Goal: Task Accomplishment & Management: Manage account settings

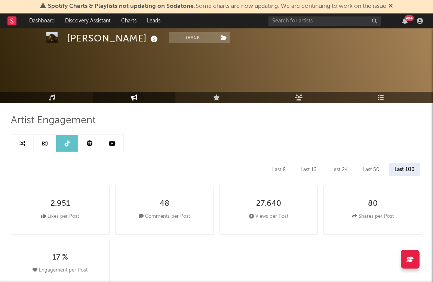
select select "6m"
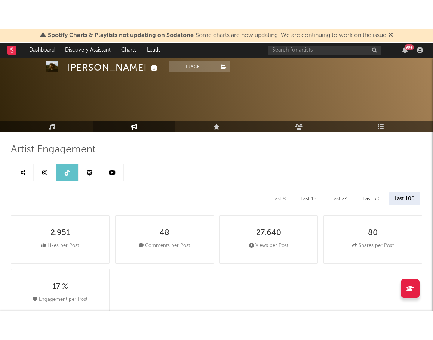
scroll to position [365, 0]
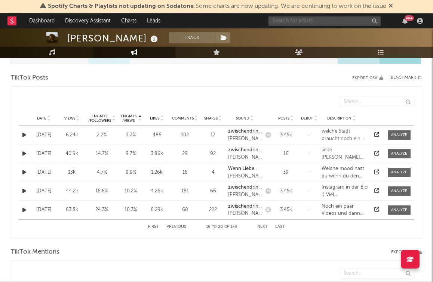
click at [330, 22] on input "text" at bounding box center [324, 20] width 112 height 9
type input "[PERSON_NAME]"
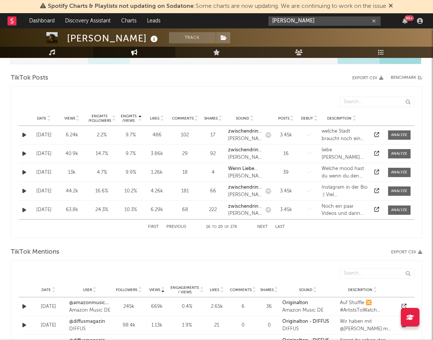
click at [299, 21] on input "[PERSON_NAME]" at bounding box center [324, 20] width 112 height 9
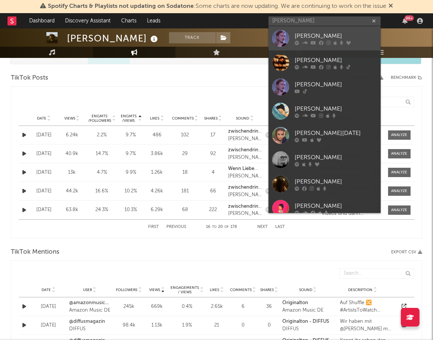
click at [302, 36] on div "[PERSON_NAME]" at bounding box center [335, 35] width 82 height 9
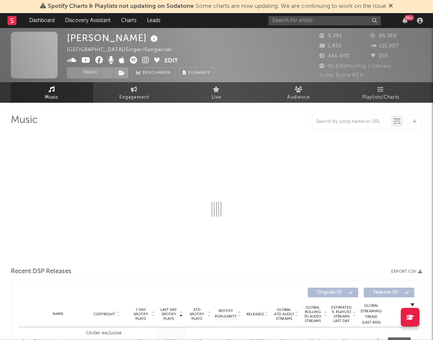
select select "6m"
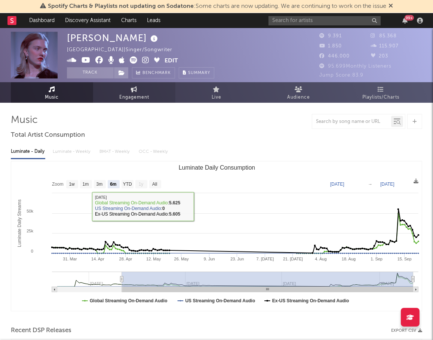
click at [141, 89] on link "Engagement" at bounding box center [134, 92] width 82 height 21
select select "1w"
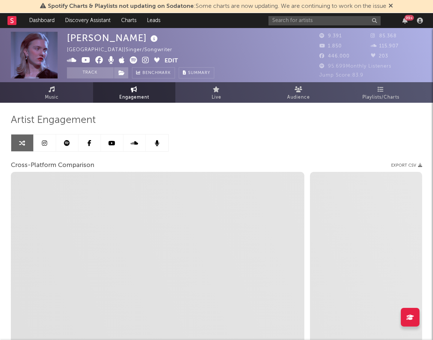
select select "1m"
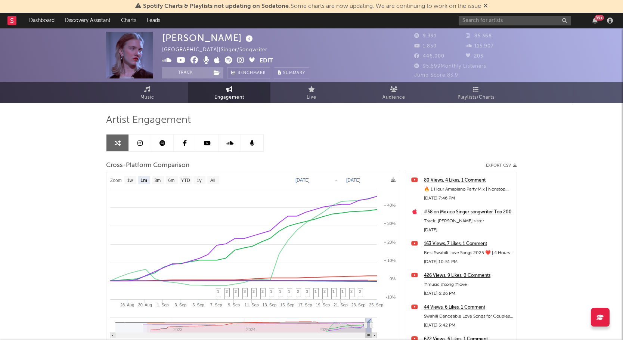
click at [267, 58] on button "Edit" at bounding box center [266, 60] width 13 height 9
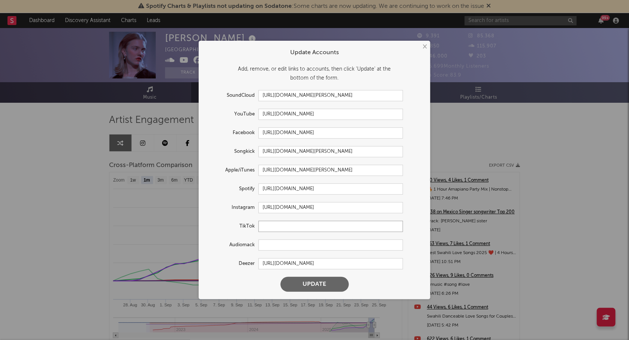
click at [276, 222] on input "text" at bounding box center [330, 226] width 145 height 11
paste input "[URL][DOMAIN_NAME]"
type input "[URL][DOMAIN_NAME]"
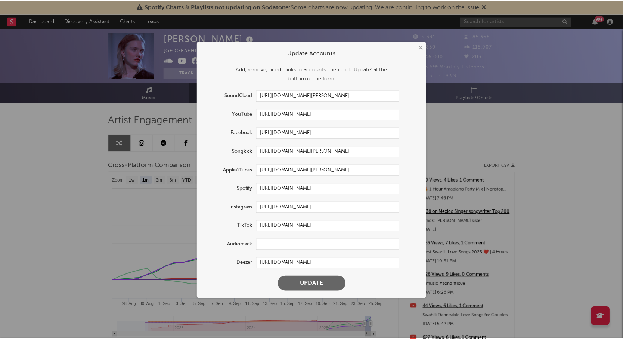
scroll to position [0, 0]
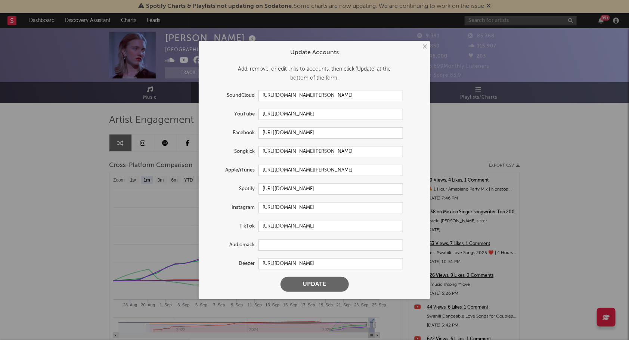
click at [326, 281] on button "Update" at bounding box center [315, 284] width 68 height 15
select select "1w"
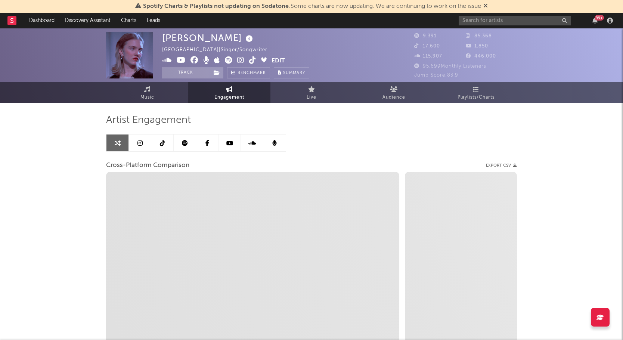
select select "1m"
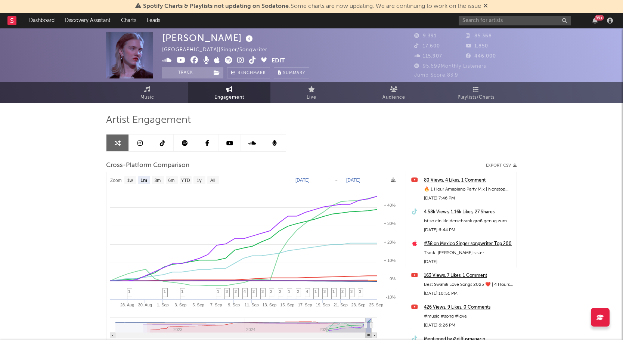
click at [238, 58] on icon at bounding box center [240, 59] width 7 height 7
click at [242, 59] on icon at bounding box center [240, 59] width 7 height 7
click at [281, 58] on button "Edit" at bounding box center [278, 60] width 13 height 9
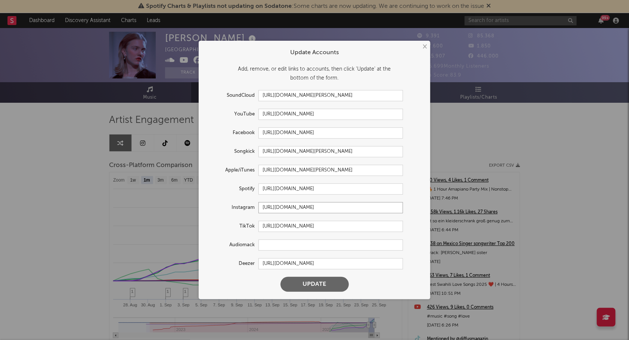
drag, startPoint x: 378, startPoint y: 205, endPoint x: 181, endPoint y: 195, distance: 196.7
click at [181, 195] on div "× Update Accounts Add, remove, or edit links to accounts, then click 'Update' a…" at bounding box center [314, 170] width 629 height 340
paste input "[URL][DOMAIN_NAME]"
type input "[URL][DOMAIN_NAME]"
click at [316, 282] on button "Update" at bounding box center [315, 284] width 68 height 15
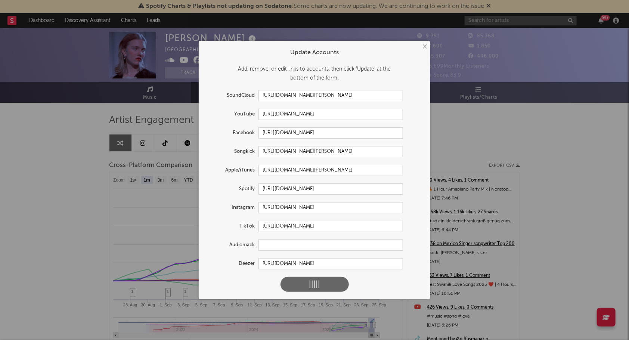
select select "1w"
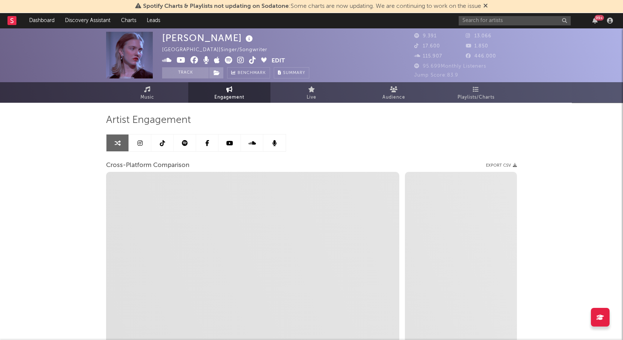
select select "1m"
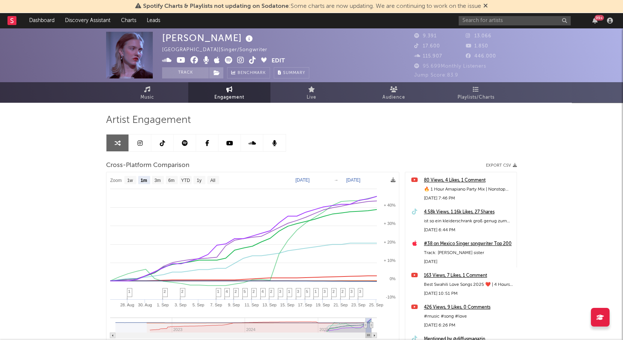
click at [254, 59] on icon at bounding box center [252, 59] width 7 height 7
click at [155, 142] on link at bounding box center [162, 142] width 22 height 17
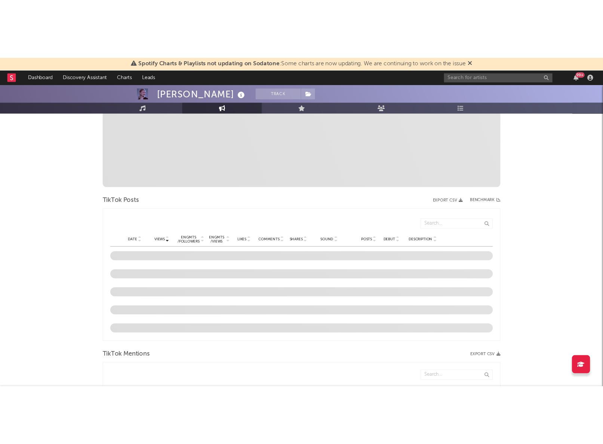
scroll to position [249, 0]
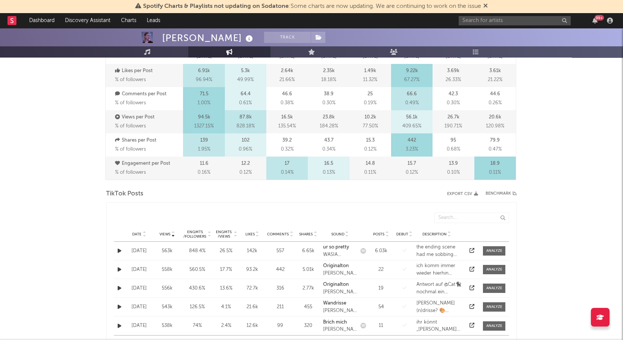
select select "6m"
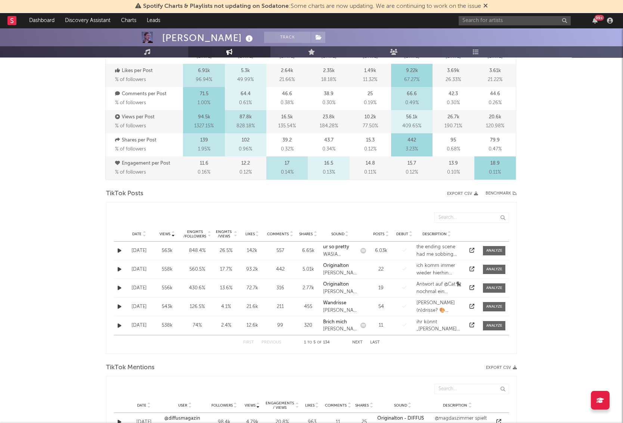
click at [165, 232] on span "Views" at bounding box center [164, 234] width 11 height 4
click at [164, 232] on span "Views" at bounding box center [164, 234] width 11 height 4
click at [432, 218] on div "[PERSON_NAME] Track [GEOGRAPHIC_DATA] | Singer/Songwriter Edit Track Benchmark …" at bounding box center [311, 351] width 623 height 1145
click at [432, 264] on div "Date [DATE] Views 558k Engmts / Followers 560.5 % Engmts / Views 17.7 % Likes 9…" at bounding box center [311, 269] width 395 height 18
click at [432, 267] on icon at bounding box center [472, 269] width 5 height 5
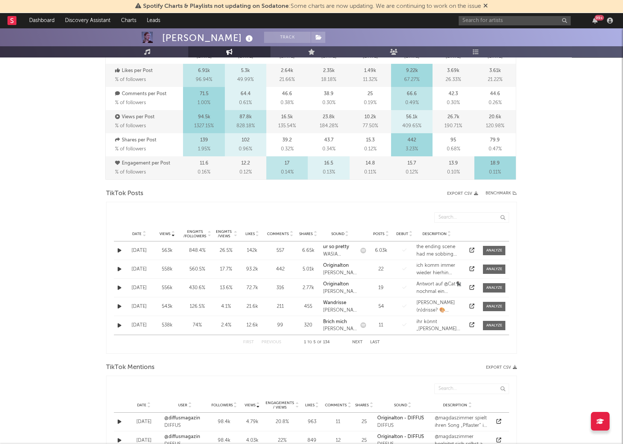
click at [432, 282] on div at bounding box center [471, 306] width 11 height 7
click at [432, 282] on icon at bounding box center [472, 306] width 5 height 5
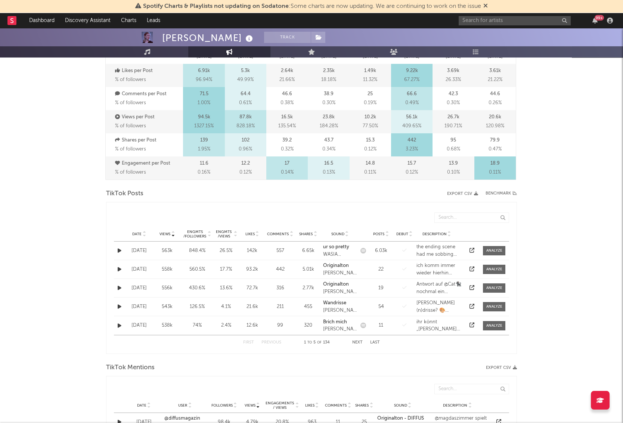
drag, startPoint x: 67, startPoint y: 142, endPoint x: 87, endPoint y: 132, distance: 22.6
click at [67, 143] on div "[PERSON_NAME] Track [GEOGRAPHIC_DATA] | Singer/Songwriter Edit Track Benchmark …" at bounding box center [311, 351] width 623 height 1145
click at [432, 282] on icon at bounding box center [472, 306] width 5 height 5
click at [432, 230] on div "[PERSON_NAME] Track [GEOGRAPHIC_DATA] | Singer/Songwriter Edit Track Benchmark …" at bounding box center [311, 351] width 623 height 1145
click at [432, 282] on div at bounding box center [471, 325] width 11 height 7
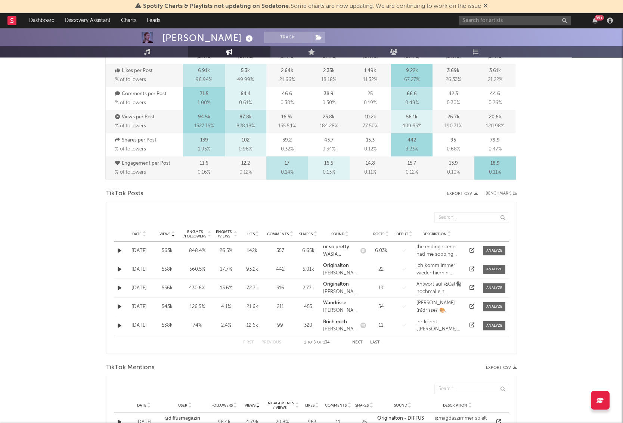
click at [432, 282] on div at bounding box center [471, 325] width 11 height 7
click at [432, 282] on icon at bounding box center [472, 325] width 5 height 5
click at [358, 282] on button "Next" at bounding box center [357, 343] width 10 height 4
click at [432, 264] on div "Date [DATE] Views 263k Engmts / Followers 179.9 % Engmts / Views 12 % Likes 30.…" at bounding box center [311, 269] width 395 height 18
click at [432, 267] on icon at bounding box center [472, 269] width 5 height 5
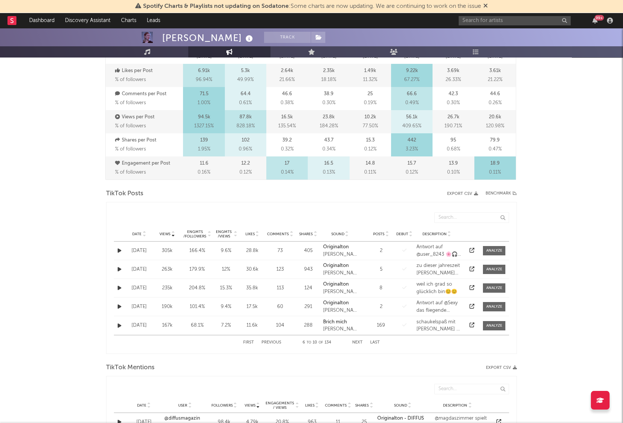
click at [432, 282] on icon at bounding box center [472, 325] width 5 height 5
click at [432, 212] on div "[PERSON_NAME] Track [GEOGRAPHIC_DATA] | Singer/Songwriter Edit Track Benchmark …" at bounding box center [311, 351] width 623 height 1145
click at [359, 282] on button "Next" at bounding box center [357, 343] width 10 height 4
click at [432, 248] on link at bounding box center [472, 250] width 5 height 5
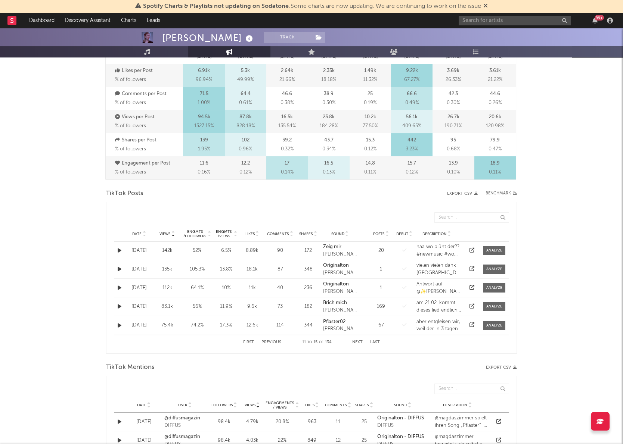
drag, startPoint x: 227, startPoint y: 233, endPoint x: 230, endPoint y: 238, distance: 6.3
click at [230, 238] on div "Date Views Engmts / Followers Engmts / Views Likes Comments Shares Sound Posts …" at bounding box center [311, 234] width 395 height 15
click at [224, 232] on div "Engmts / Views" at bounding box center [224, 234] width 18 height 9
click at [432, 269] on icon at bounding box center [472, 269] width 5 height 5
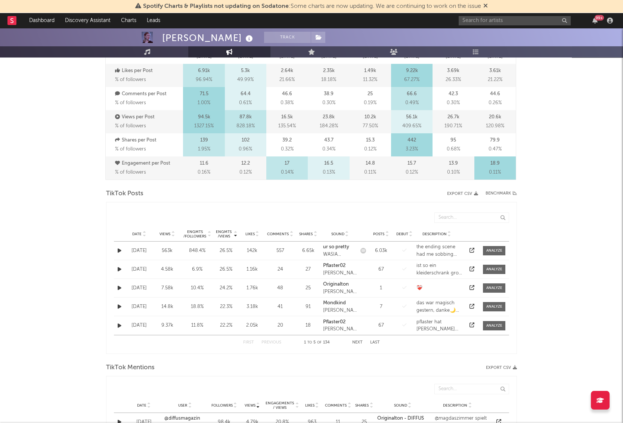
click at [432, 219] on div "[PERSON_NAME] Track [GEOGRAPHIC_DATA] | Singer/Songwriter Edit Track Benchmark …" at bounding box center [311, 351] width 623 height 1145
click at [432, 282] on icon at bounding box center [472, 287] width 5 height 5
click at [246, 202] on div "Date Views Likes Comments Shares Sound Posts Debut Description Date Views Engmt…" at bounding box center [311, 278] width 411 height 152
click at [432, 282] on icon at bounding box center [472, 306] width 5 height 5
click at [432, 282] on div "[PERSON_NAME] Track [GEOGRAPHIC_DATA] | Singer/Songwriter Edit Track Benchmark …" at bounding box center [311, 351] width 623 height 1145
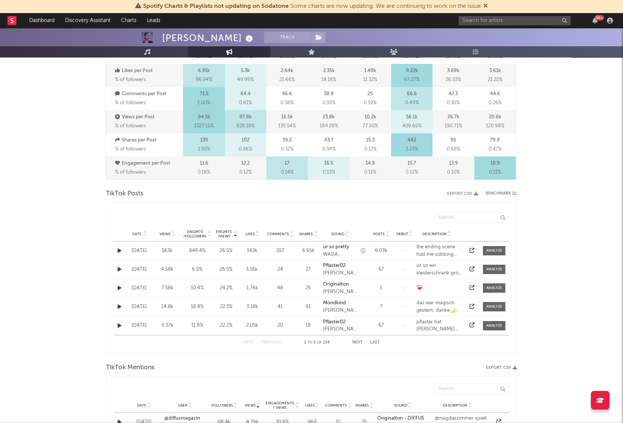
click at [432, 282] on icon at bounding box center [472, 325] width 5 height 5
click at [432, 252] on div "[PERSON_NAME] Track [GEOGRAPHIC_DATA] | Singer/Songwriter Edit Track Benchmark …" at bounding box center [311, 351] width 623 height 1145
drag, startPoint x: 302, startPoint y: 195, endPoint x: 249, endPoint y: 199, distance: 53.1
click at [300, 195] on div "TikTok Posts Export CSV Benchmark" at bounding box center [311, 194] width 411 height 13
click at [223, 232] on div "Engmts / Views" at bounding box center [224, 234] width 18 height 9
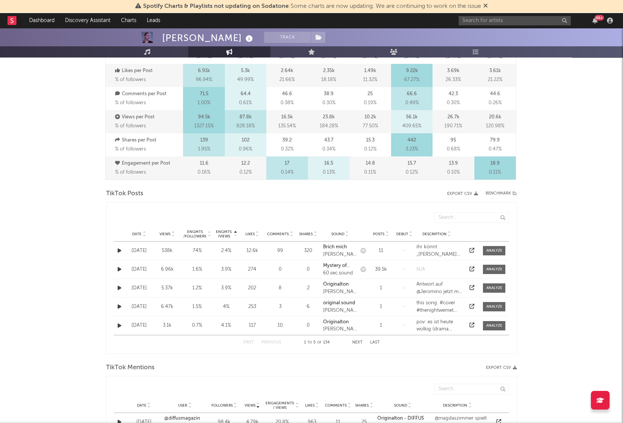
click at [432, 248] on div at bounding box center [471, 250] width 11 height 7
click at [432, 248] on icon at bounding box center [472, 250] width 5 height 5
click at [263, 200] on div "TikTok Posts Export CSV Benchmark Date Views Likes Comments Shares Sound Posts …" at bounding box center [311, 271] width 411 height 167
click at [432, 282] on icon at bounding box center [472, 287] width 5 height 5
click at [432, 230] on div "[PERSON_NAME] Track [GEOGRAPHIC_DATA] | Singer/Songwriter Edit Track Benchmark …" at bounding box center [311, 351] width 623 height 1145
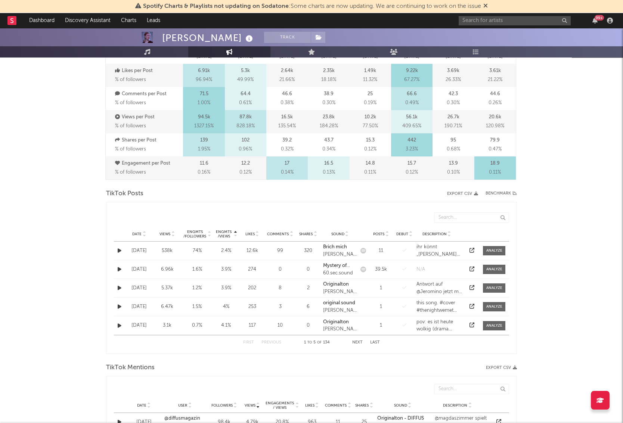
click at [432, 282] on div "[PERSON_NAME] Track [GEOGRAPHIC_DATA] | Singer/Songwriter Edit Track Benchmark …" at bounding box center [311, 351] width 623 height 1145
click at [357, 282] on button "Next" at bounding box center [357, 343] width 10 height 4
click at [432, 247] on div at bounding box center [471, 250] width 11 height 7
click at [432, 248] on icon at bounding box center [472, 250] width 5 height 5
click at [432, 224] on div "[PERSON_NAME] Track [GEOGRAPHIC_DATA] | Singer/Songwriter Edit Track Benchmark …" at bounding box center [311, 351] width 623 height 1145
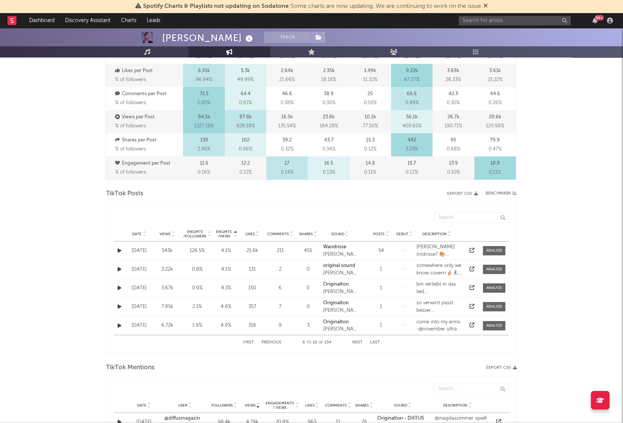
click at [354, 282] on button "Next" at bounding box center [357, 343] width 10 height 4
click at [358, 282] on div "First Previous 11 to 15 of 134 Next Last" at bounding box center [311, 342] width 137 height 15
click at [359, 282] on button "Next" at bounding box center [357, 343] width 10 height 4
click at [353, 282] on button "Next" at bounding box center [357, 343] width 10 height 4
click at [432, 282] on icon at bounding box center [472, 306] width 5 height 5
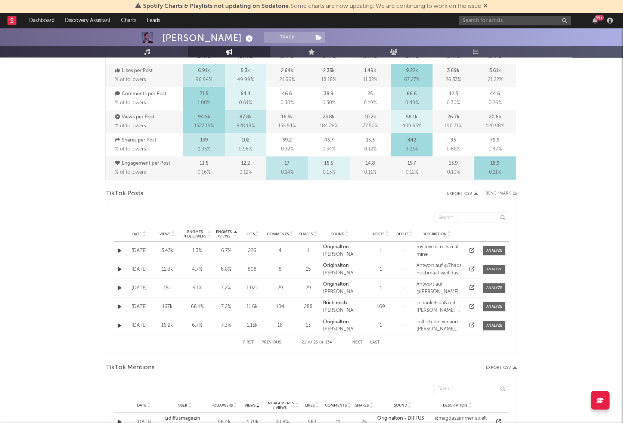
click at [432, 216] on div "[PERSON_NAME] Track [GEOGRAPHIC_DATA] | Singer/Songwriter Edit Track Benchmark …" at bounding box center [311, 351] width 623 height 1145
click at [355, 282] on button "Next" at bounding box center [357, 343] width 10 height 4
click at [432, 282] on icon at bounding box center [472, 287] width 5 height 5
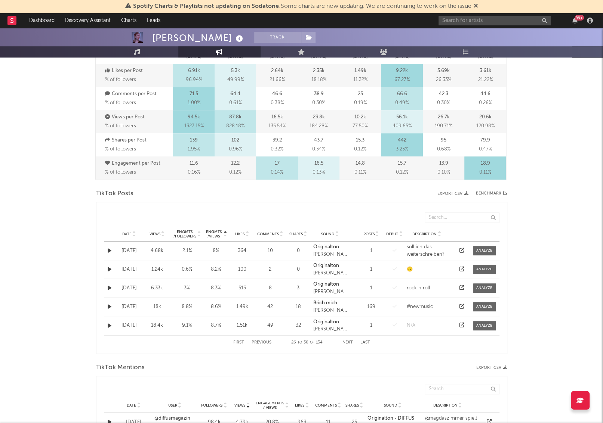
click at [432, 282] on icon at bounding box center [461, 287] width 5 height 5
click at [432, 274] on div "[PERSON_NAME] Track [GEOGRAPHIC_DATA] | Singer/Songwriter Edit Track Benchmark …" at bounding box center [301, 351] width 603 height 1145
click at [432, 282] on icon at bounding box center [461, 325] width 5 height 5
click at [432, 214] on div "[PERSON_NAME] Track [GEOGRAPHIC_DATA] | Singer/Songwriter Edit Track Benchmark …" at bounding box center [301, 351] width 603 height 1145
click at [432, 220] on div "[PERSON_NAME] Track [GEOGRAPHIC_DATA] | Singer/Songwriter Edit Track Benchmark …" at bounding box center [301, 351] width 603 height 1145
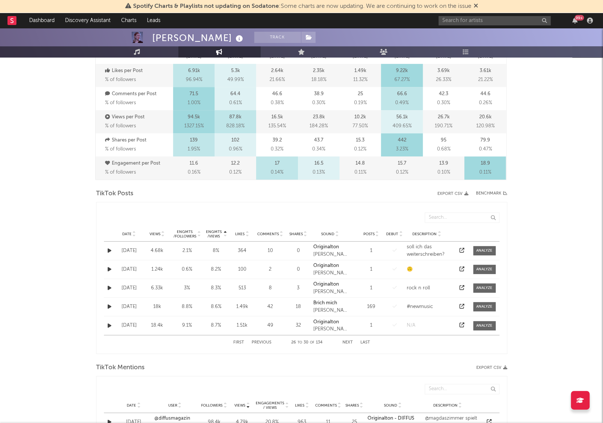
click at [346, 282] on button "Next" at bounding box center [347, 343] width 10 height 4
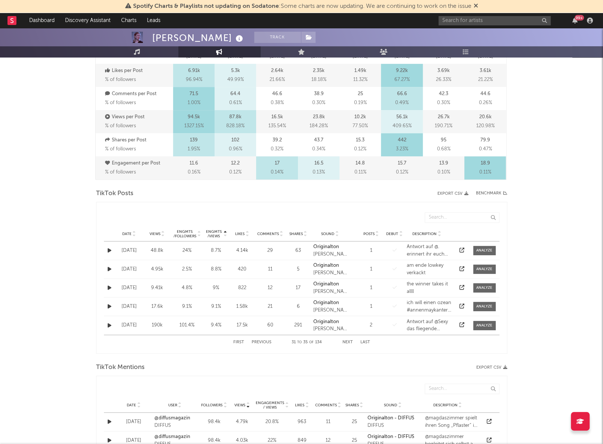
click at [432, 248] on icon at bounding box center [461, 250] width 5 height 5
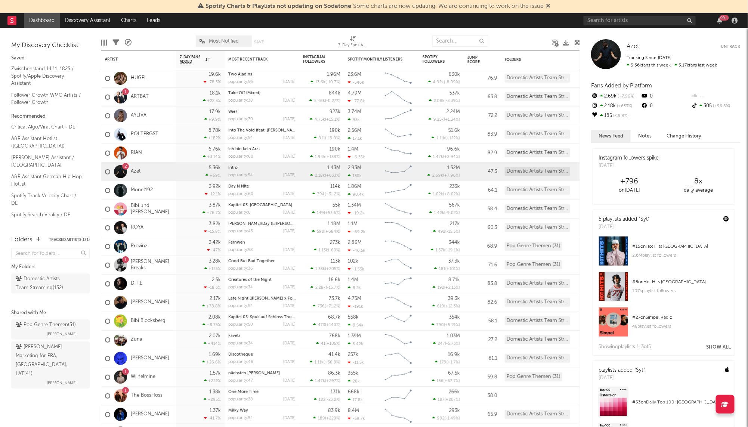
drag, startPoint x: 651, startPoint y: 15, endPoint x: 646, endPoint y: 15, distance: 5.2
click at [650, 15] on div "99 +" at bounding box center [661, 20] width 157 height 15
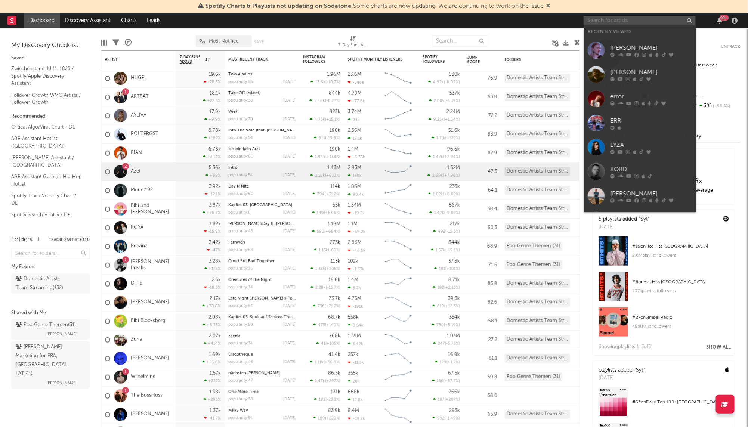
click at [644, 16] on input "text" at bounding box center [639, 20] width 112 height 9
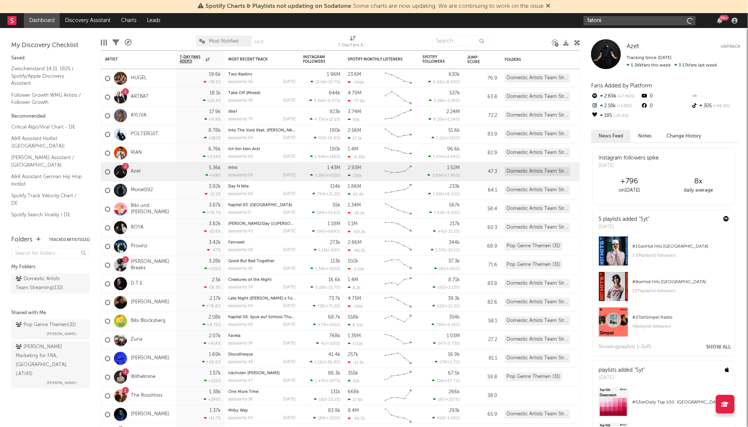
type input "fatoni"
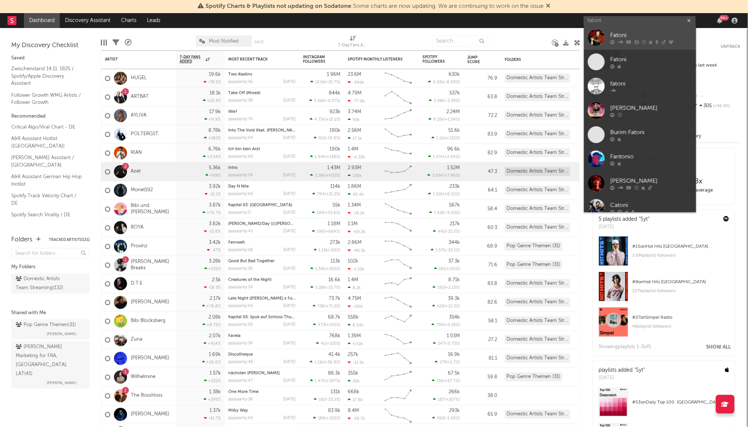
click at [614, 31] on div "Fatoni" at bounding box center [651, 35] width 82 height 9
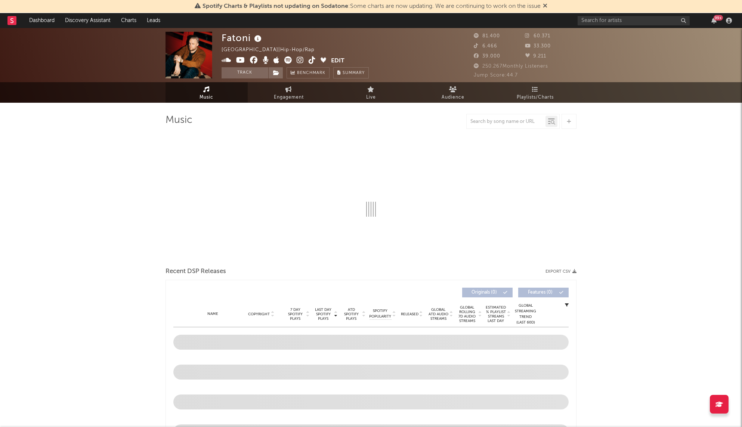
select select "6m"
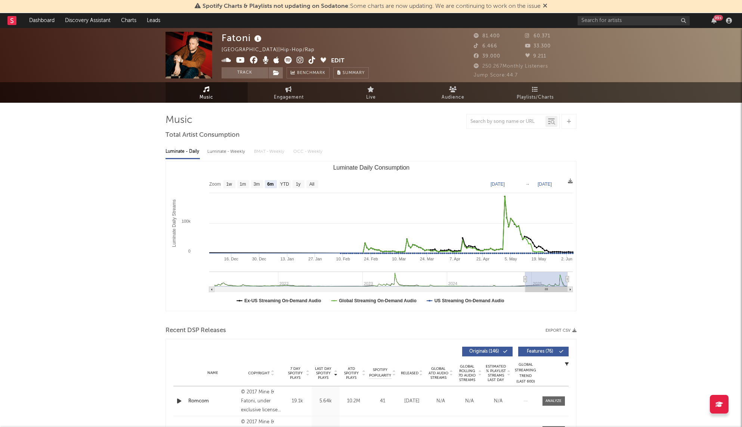
click at [312, 58] on icon at bounding box center [312, 59] width 7 height 7
click at [640, 59] on div "Fatoni Germany | Hip-Hop/Rap Edit Track Benchmark Summary 81.400 60.371 6.466 3…" at bounding box center [371, 55] width 742 height 54
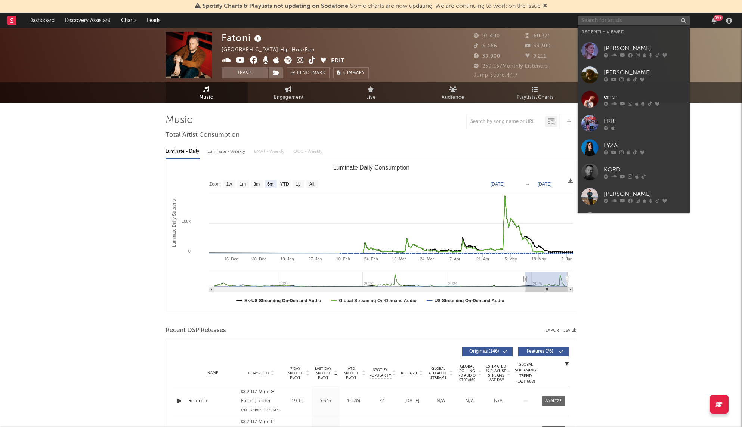
click at [611, 21] on input "text" at bounding box center [633, 20] width 112 height 9
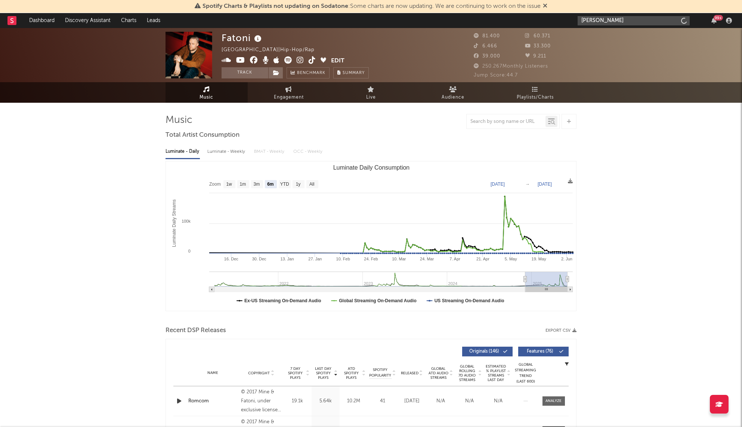
type input "juse ju"
click at [617, 21] on input "juse ju" at bounding box center [633, 20] width 112 height 9
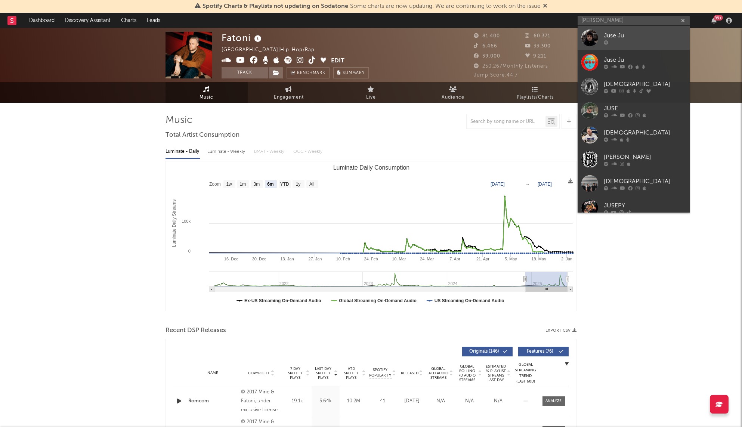
click at [613, 36] on div "Juse Ju" at bounding box center [645, 35] width 82 height 9
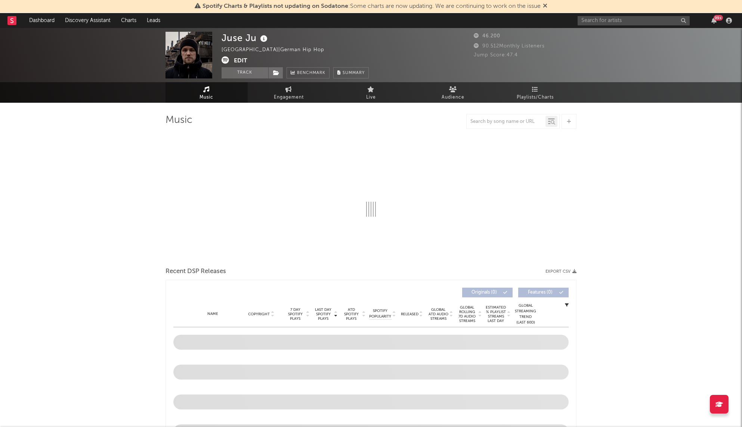
select select "6m"
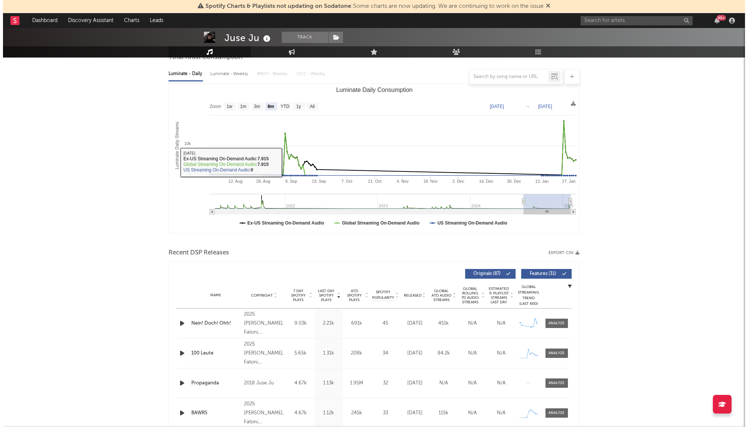
scroll to position [249, 0]
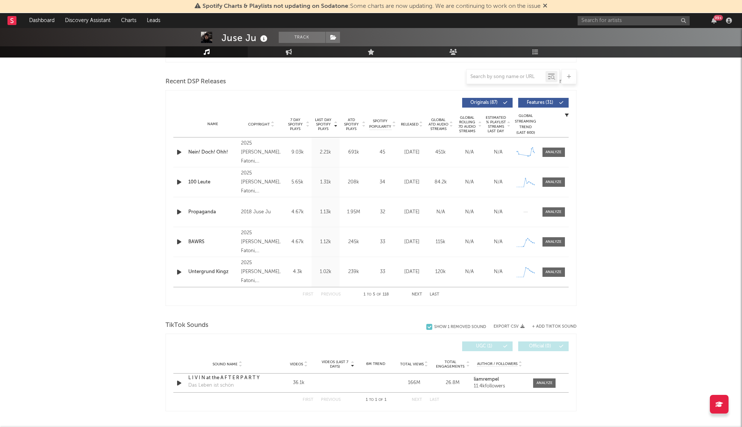
click at [546, 325] on button "+ Add TikTok Sound" at bounding box center [554, 327] width 44 height 4
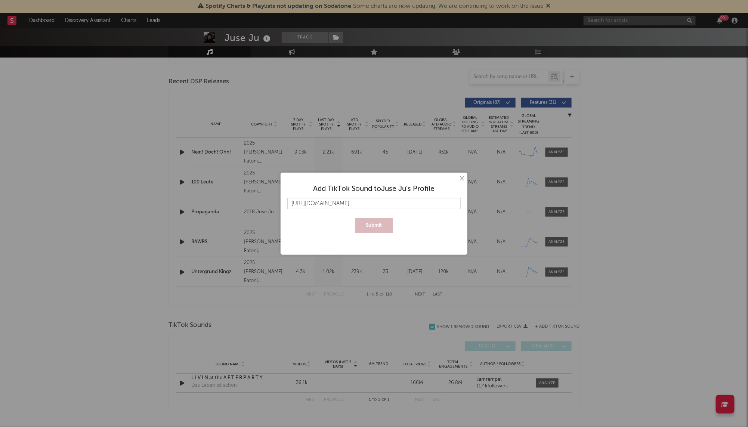
scroll to position [0, 3]
type input "https://www.tiktok.com/music/Originalton-7144377689410865926"
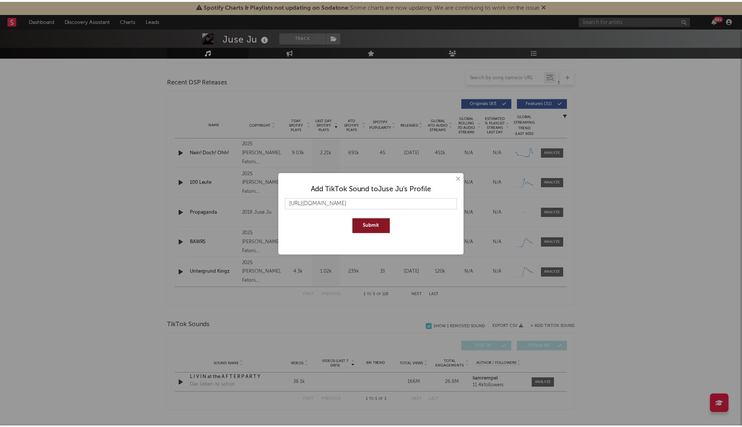
scroll to position [0, 0]
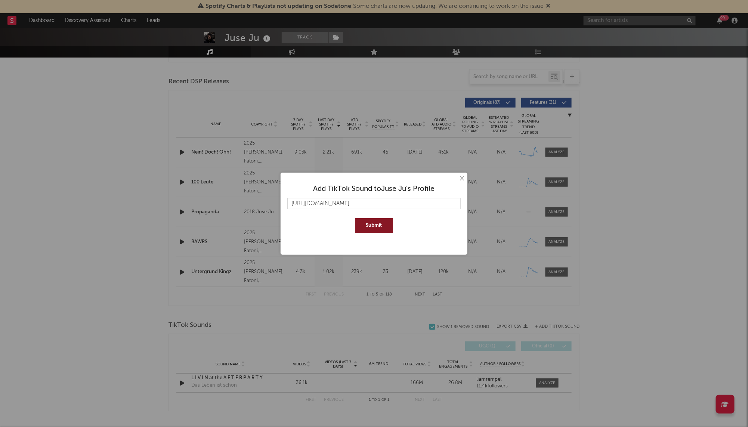
click at [369, 225] on button "Submit" at bounding box center [374, 225] width 38 height 15
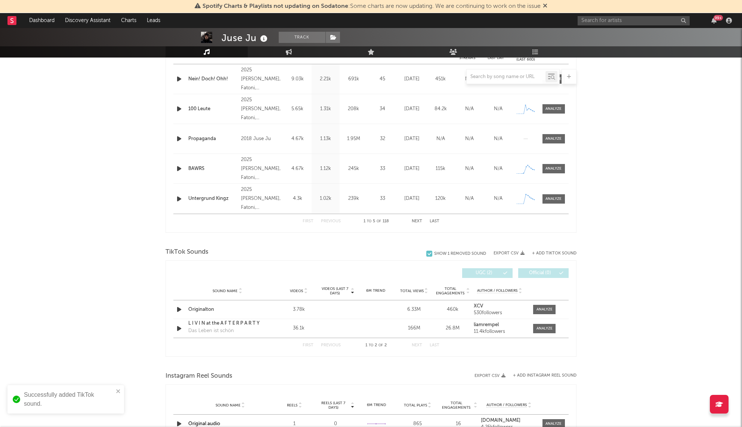
scroll to position [415, 0]
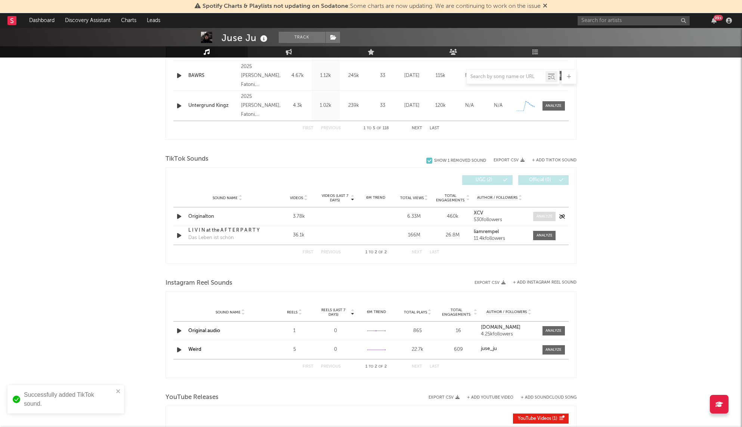
click at [549, 215] on div at bounding box center [544, 217] width 16 height 6
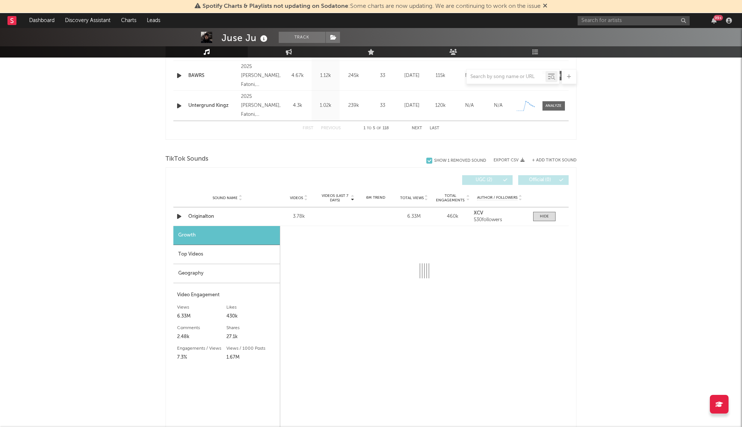
select select "6m"
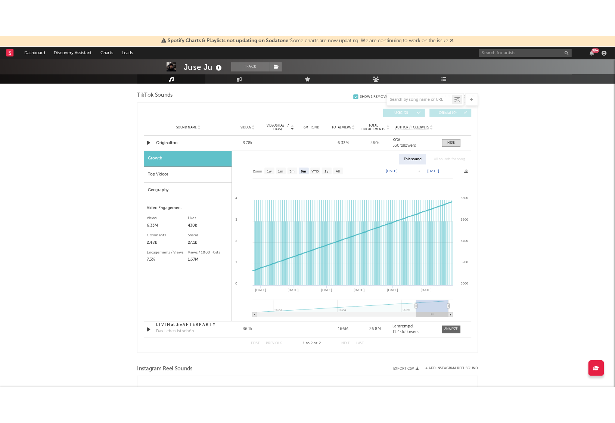
scroll to position [622, 0]
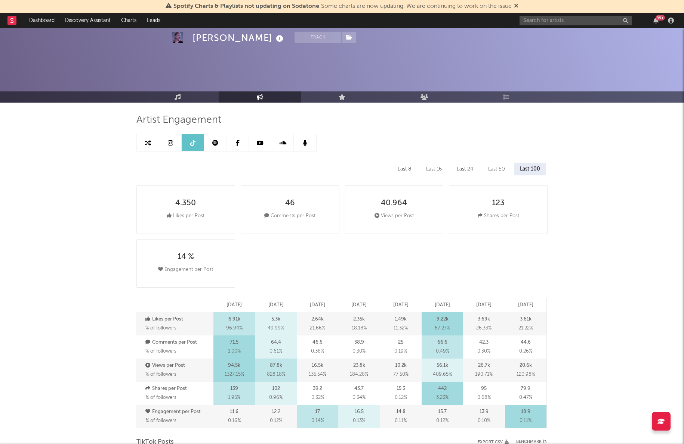
select select "6m"
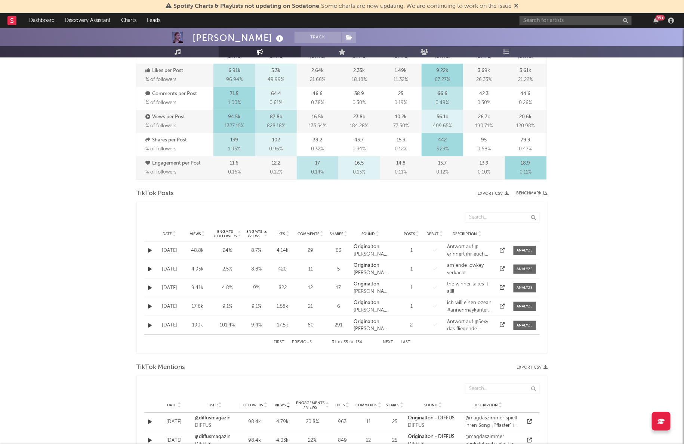
click at [629, 164] on div "[PERSON_NAME] Track [GEOGRAPHIC_DATA] | Singer/Songwriter Edit Track Benchmark …" at bounding box center [342, 351] width 684 height 1145
